Goal: Check status: Check status

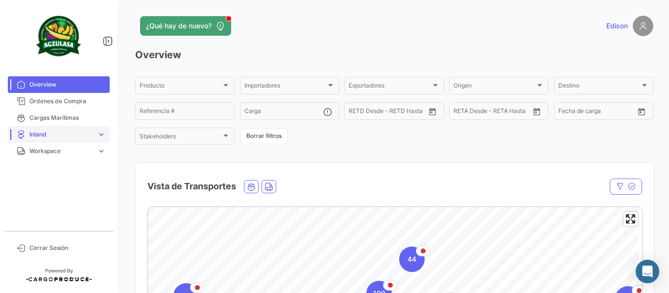
click at [50, 133] on span "Inland" at bounding box center [61, 134] width 64 height 9
click at [91, 157] on link "Cargas Inland" at bounding box center [66, 155] width 88 height 15
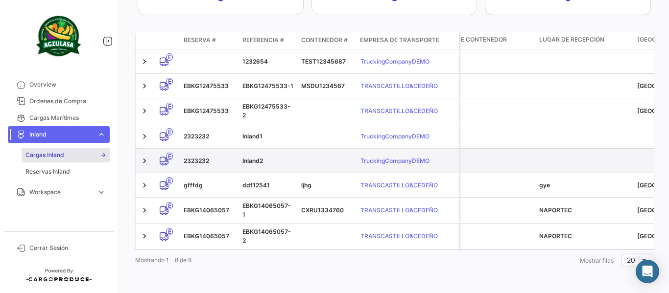
scroll to position [210, 0]
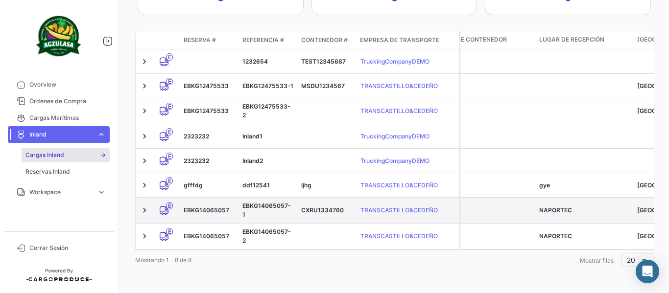
drag, startPoint x: 295, startPoint y: 207, endPoint x: 238, endPoint y: 204, distance: 56.9
click at [238, 204] on div "E EBKG14065057 EBKG14065057-1 CXRU1334760 TRANSCASTILLO&CEDEÑO" at bounding box center [297, 210] width 323 height 25
copy div "EBKG14065057-1"
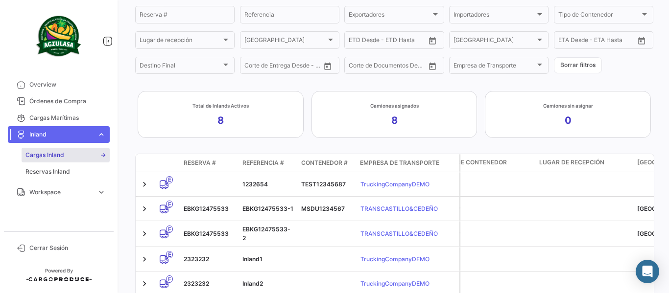
scroll to position [0, 0]
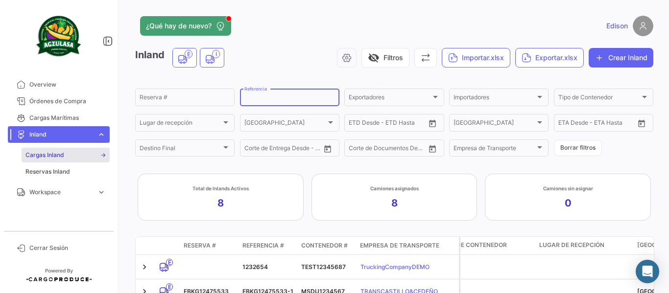
click at [260, 98] on input "Referencia" at bounding box center [289, 98] width 91 height 7
paste input "EBKG14065057-1"
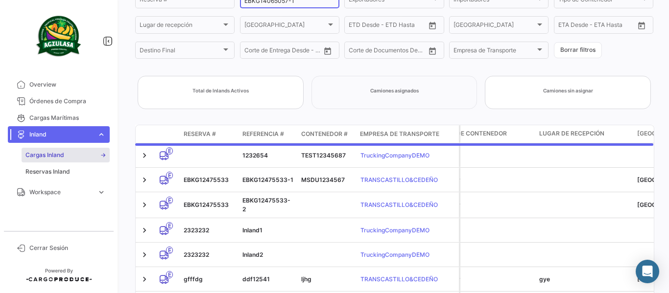
scroll to position [16, 0]
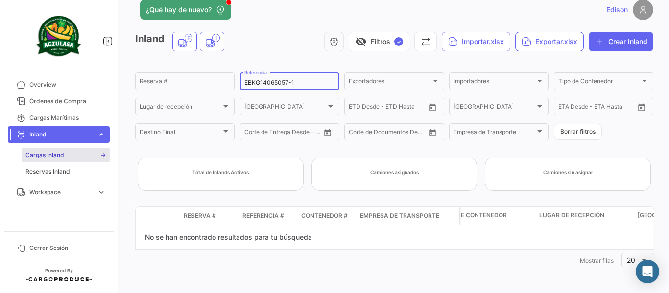
click at [305, 84] on input "EBKG14065057-1" at bounding box center [289, 82] width 91 height 7
type input "EBKG14065057"
drag, startPoint x: 307, startPoint y: 79, endPoint x: 238, endPoint y: 84, distance: 68.2
click at [240, 84] on div "EBKG14065057 Referencia" at bounding box center [289, 80] width 99 height 19
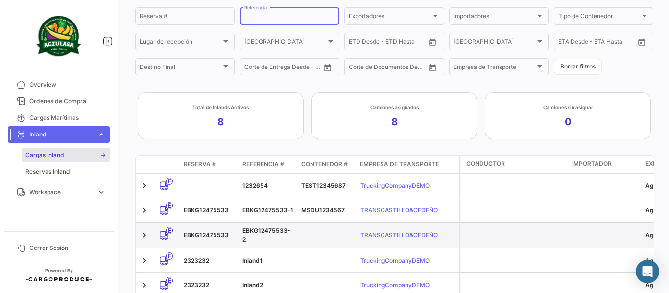
scroll to position [103, 0]
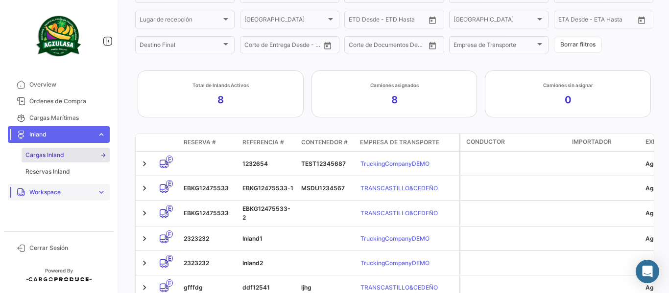
click at [73, 194] on span "Workspace" at bounding box center [61, 192] width 64 height 9
click at [60, 186] on link "Inland" at bounding box center [66, 188] width 88 height 15
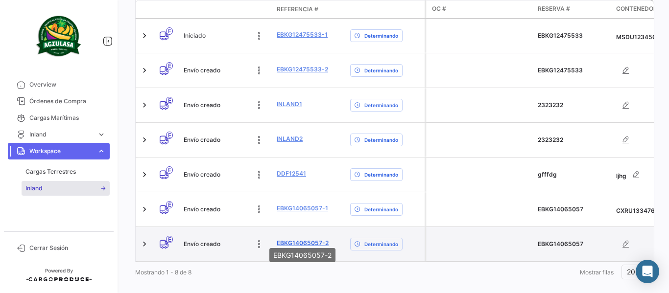
scroll to position [337, 0]
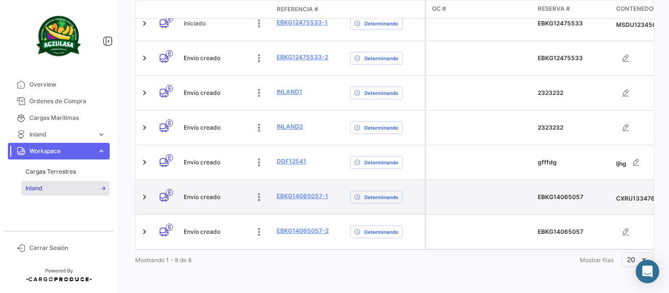
drag, startPoint x: 331, startPoint y: 188, endPoint x: 275, endPoint y: 188, distance: 56.3
click at [275, 188] on datatable-body-cell "EBKG14065057-1" at bounding box center [309, 197] width 73 height 34
copy link "EBKG14065057-1"
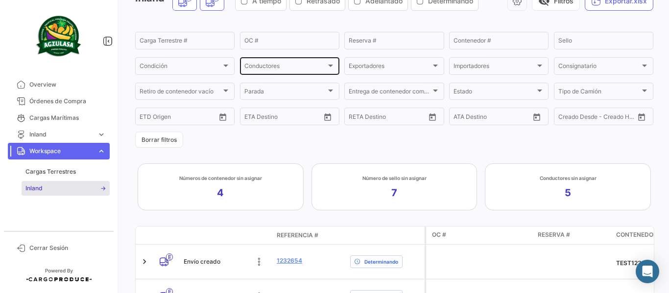
scroll to position [0, 0]
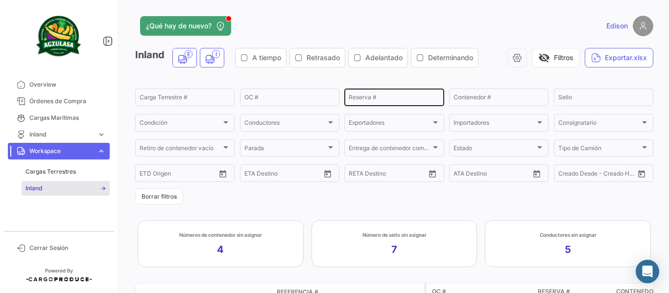
click at [379, 98] on input "Reserva #" at bounding box center [394, 98] width 91 height 7
paste input "EBKG14065057-1"
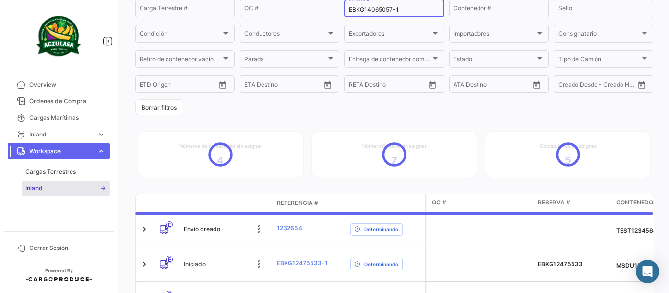
scroll to position [98, 0]
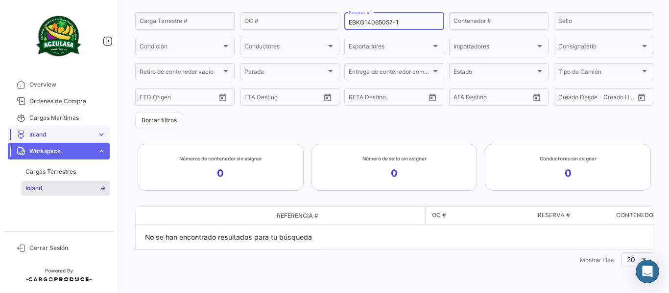
type input "EBKG14065057-1"
click at [45, 132] on span "Inland" at bounding box center [61, 134] width 64 height 9
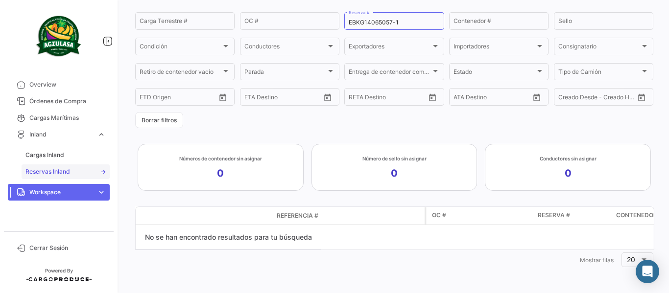
click at [62, 170] on span "Reservas Inland" at bounding box center [47, 171] width 45 height 9
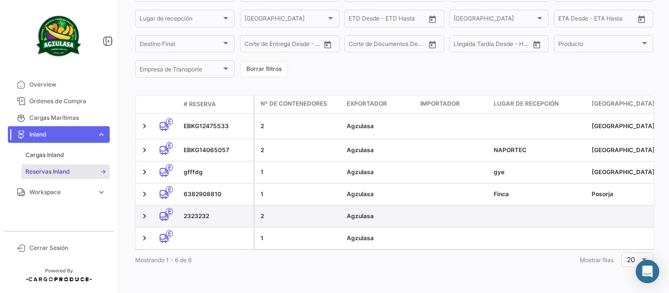
scroll to position [108, 0]
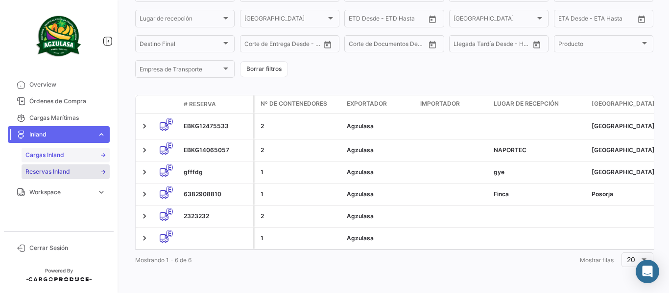
click at [55, 155] on span "Cargas Inland" at bounding box center [44, 155] width 39 height 9
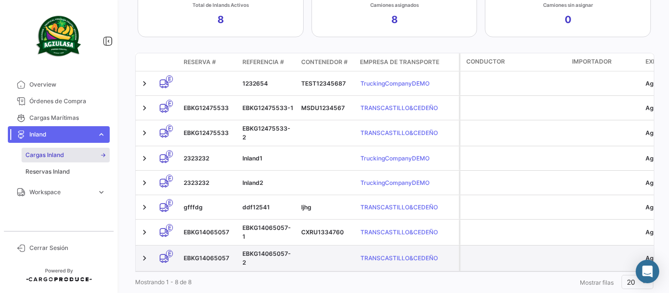
scroll to position [201, 0]
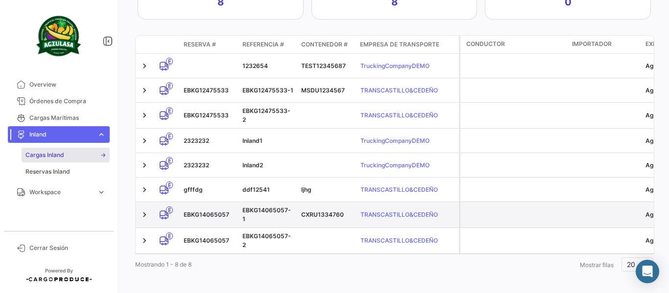
drag, startPoint x: 233, startPoint y: 211, endPoint x: 178, endPoint y: 212, distance: 55.3
click at [178, 212] on div "E EBKG14065057 EBKG14065057-1 CXRU1334760 TRANSCASTILLO&CEDEÑO" at bounding box center [297, 214] width 323 height 25
copy div "E EBKG14065057"
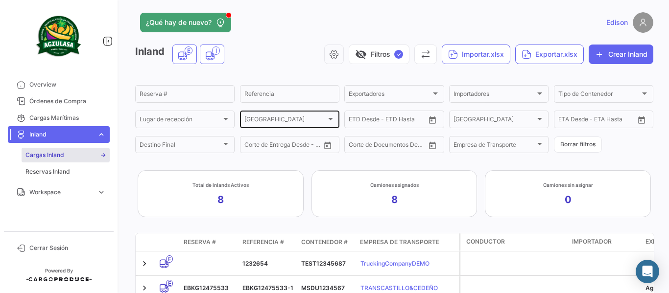
scroll to position [0, 0]
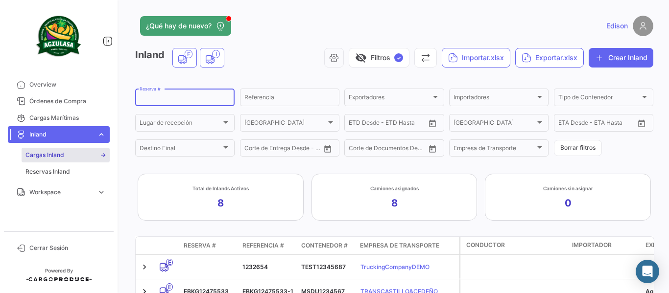
click at [197, 102] on input "Reserva #" at bounding box center [185, 98] width 91 height 7
paste input "E EBKG14065057"
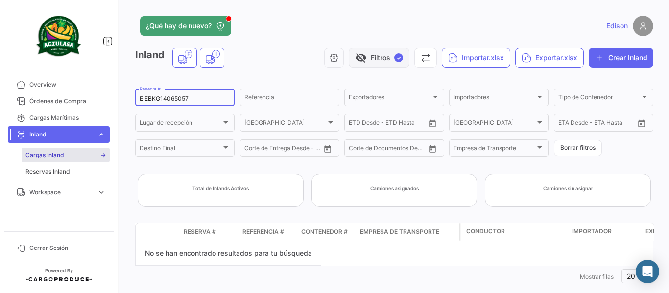
type input "E EBKG14065057"
click at [394, 58] on span "✓" at bounding box center [398, 57] width 9 height 9
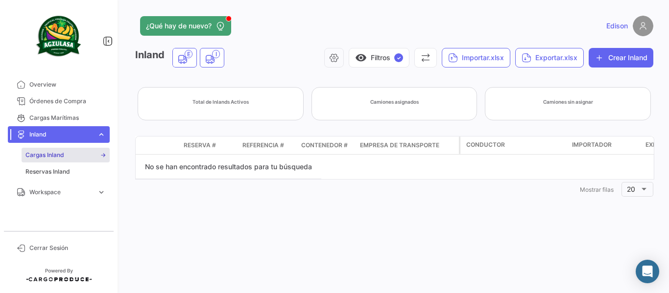
click at [55, 155] on span "Cargas Inland" at bounding box center [44, 155] width 39 height 9
click at [56, 158] on span "Cargas Inland" at bounding box center [44, 155] width 39 height 9
